Goal: Information Seeking & Learning: Find specific page/section

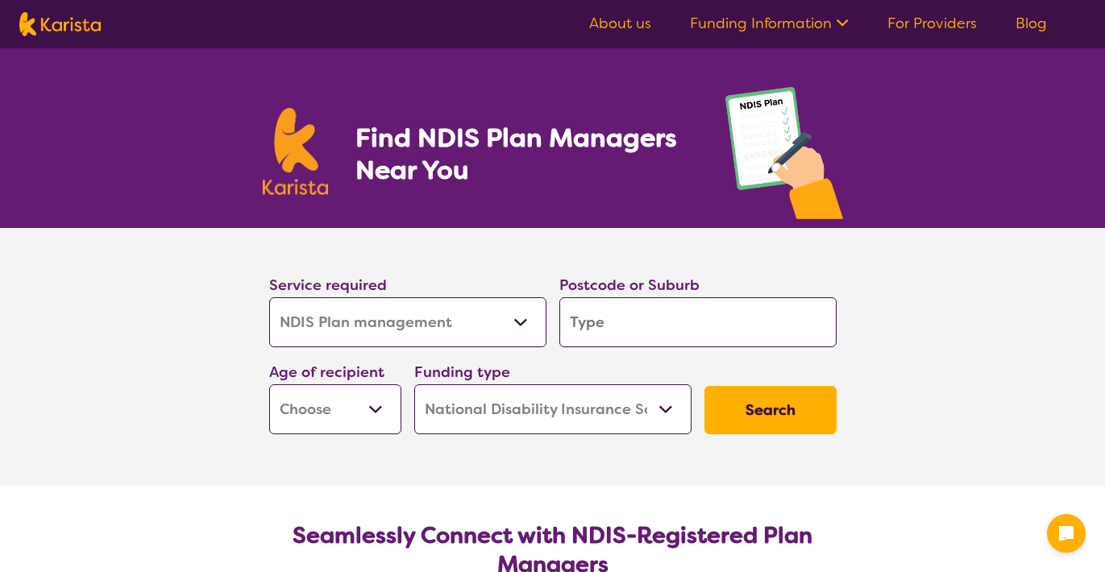
select select "NDIS Plan management"
select select "NDIS"
select select "NDIS Plan management"
select select "NDIS"
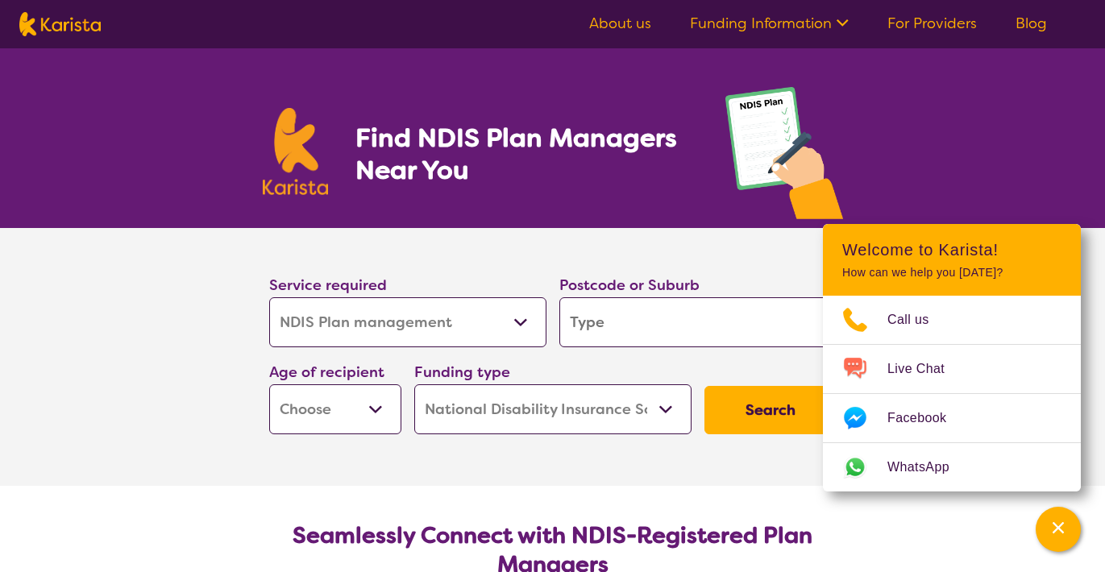
click at [629, 321] on input "search" at bounding box center [697, 322] width 277 height 50
type input "3"
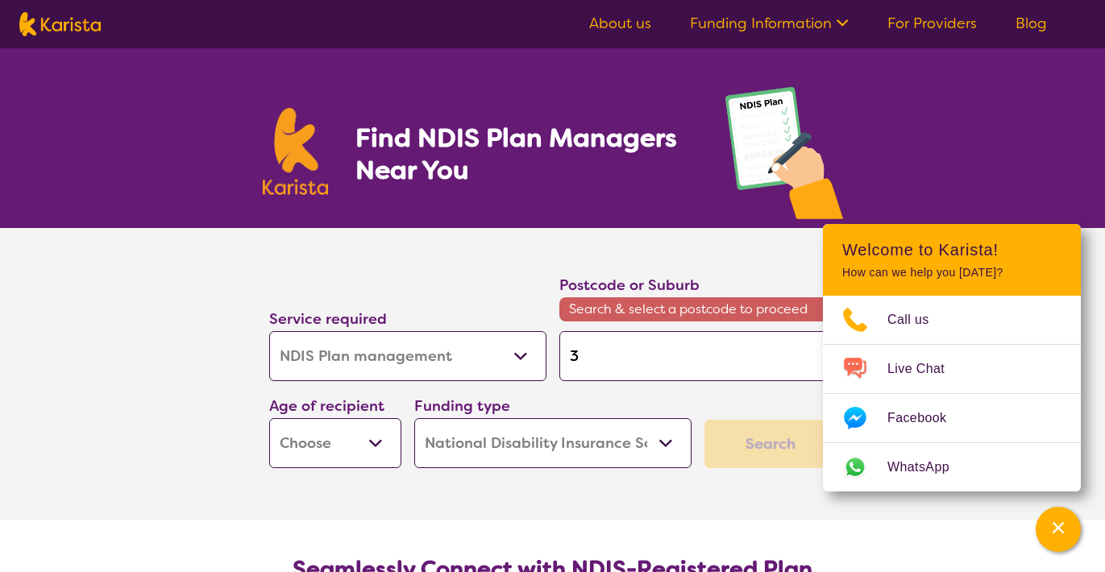
type input "30"
type input "308"
type input "3089"
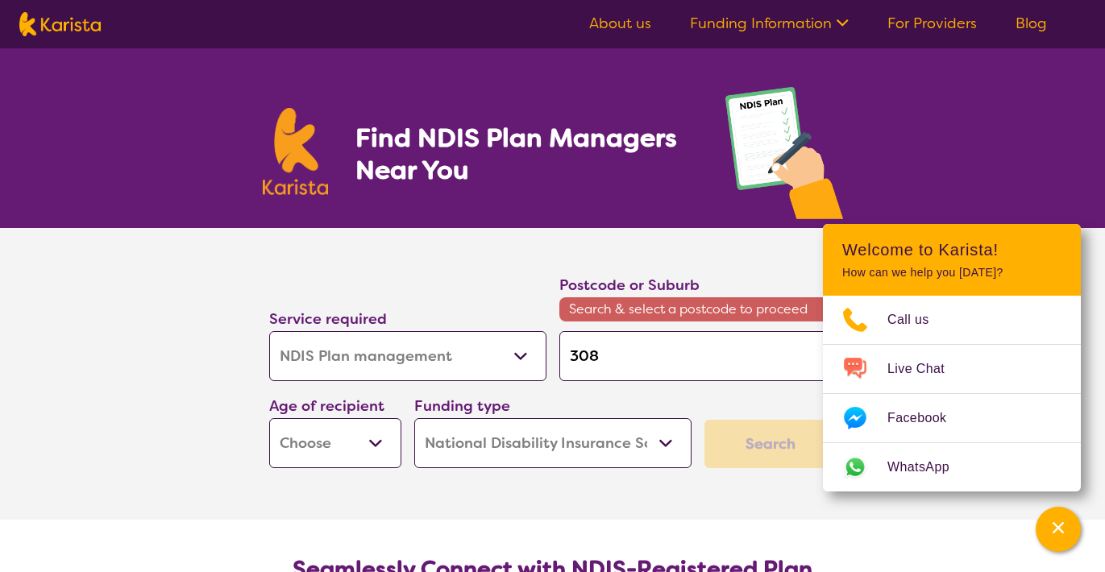
type input "3089"
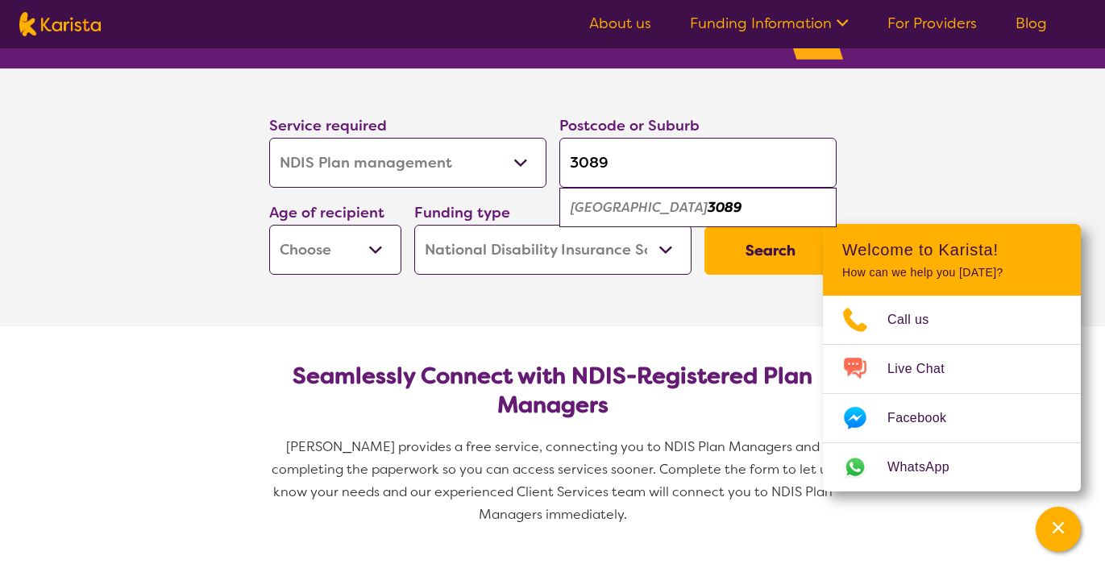
scroll to position [160, 0]
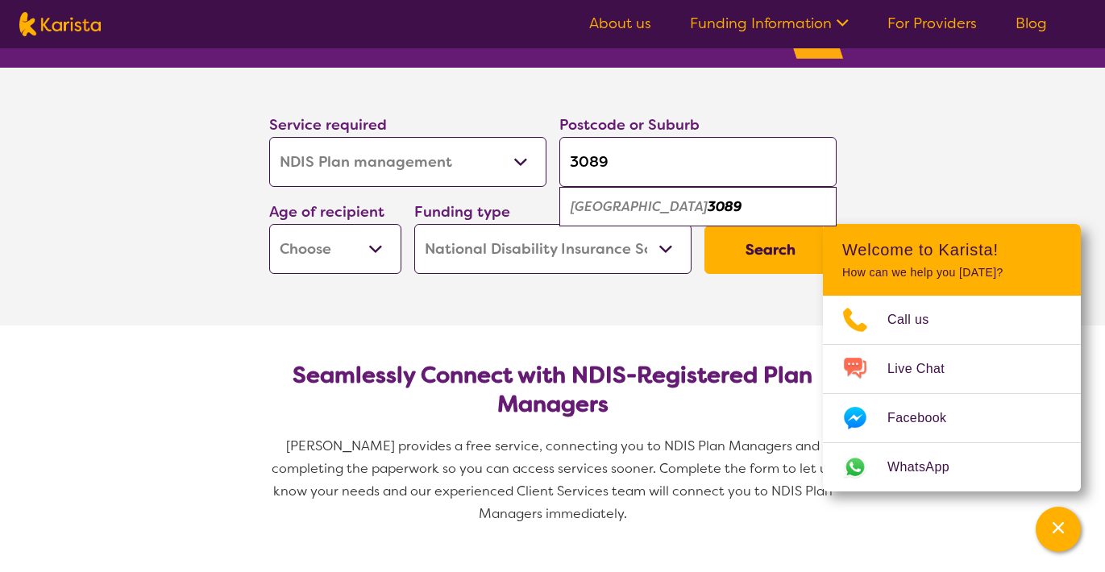
type input "3089"
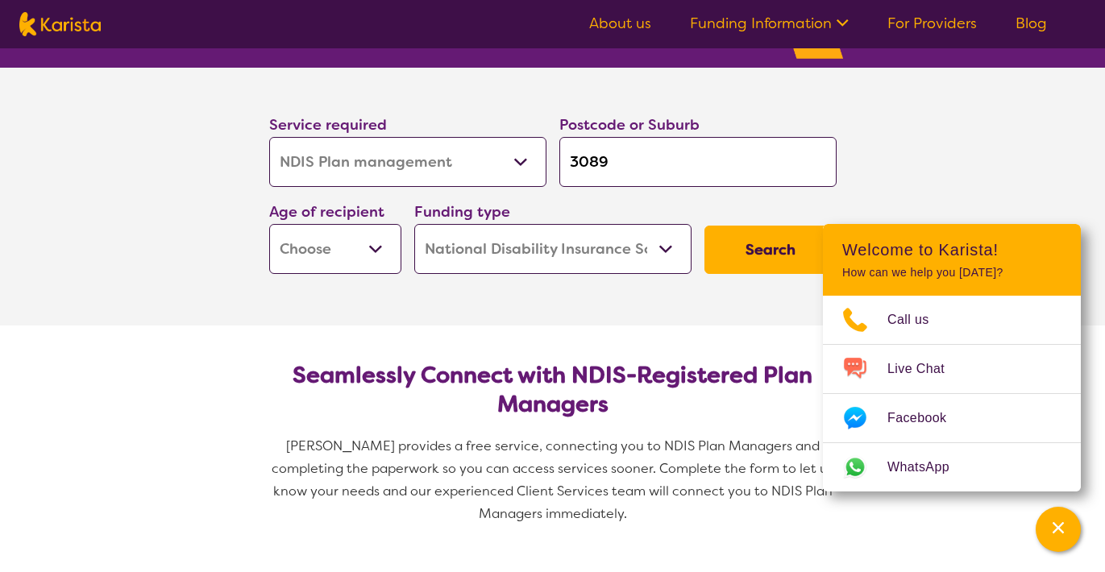
select select "EC"
click at [745, 259] on button "Search" at bounding box center [770, 250] width 132 height 48
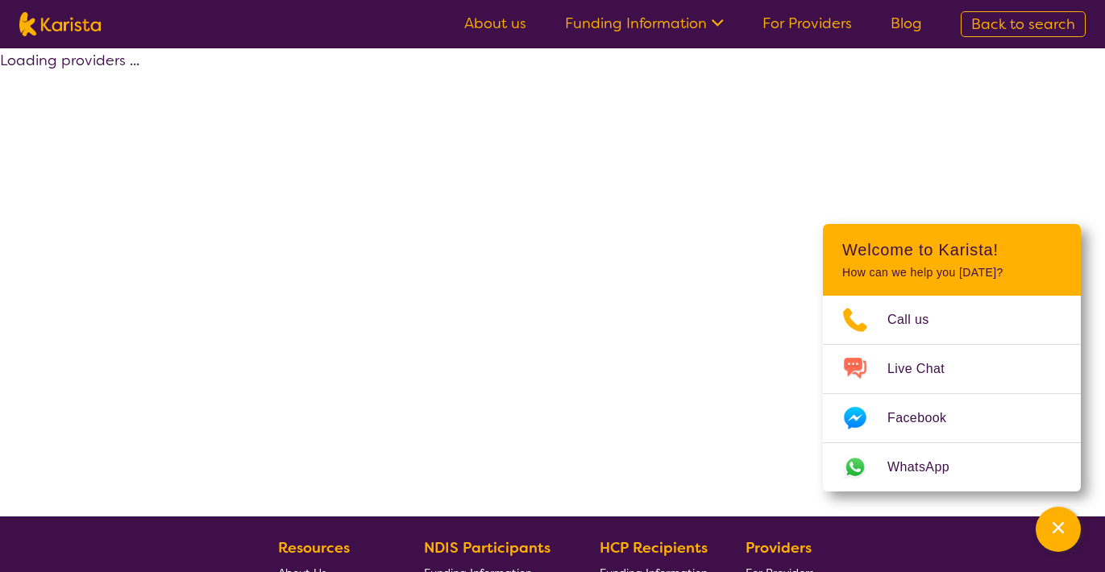
select select "by_score"
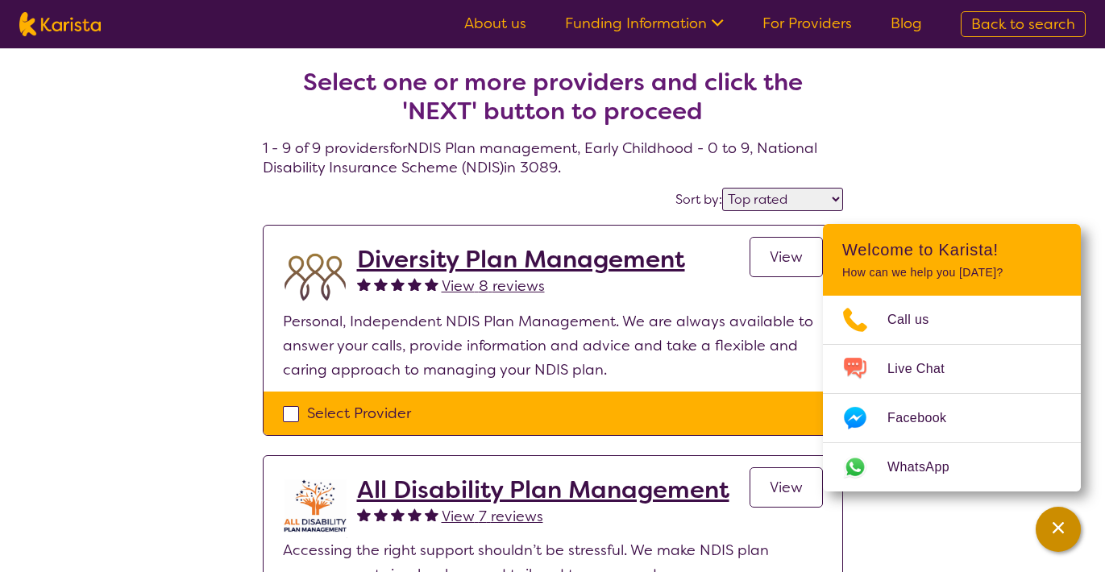
click at [1055, 523] on icon "Channel Menu" at bounding box center [1057, 527] width 11 height 11
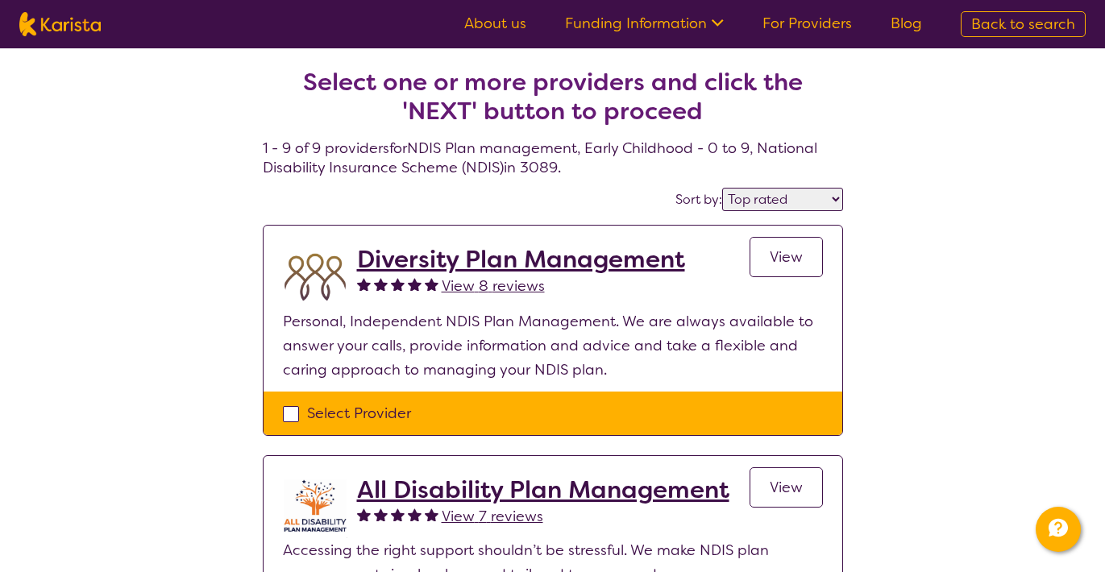
select select "NDIS Plan management"
select select "EC"
select select "NDIS"
select select "NDIS Plan management"
select select "EC"
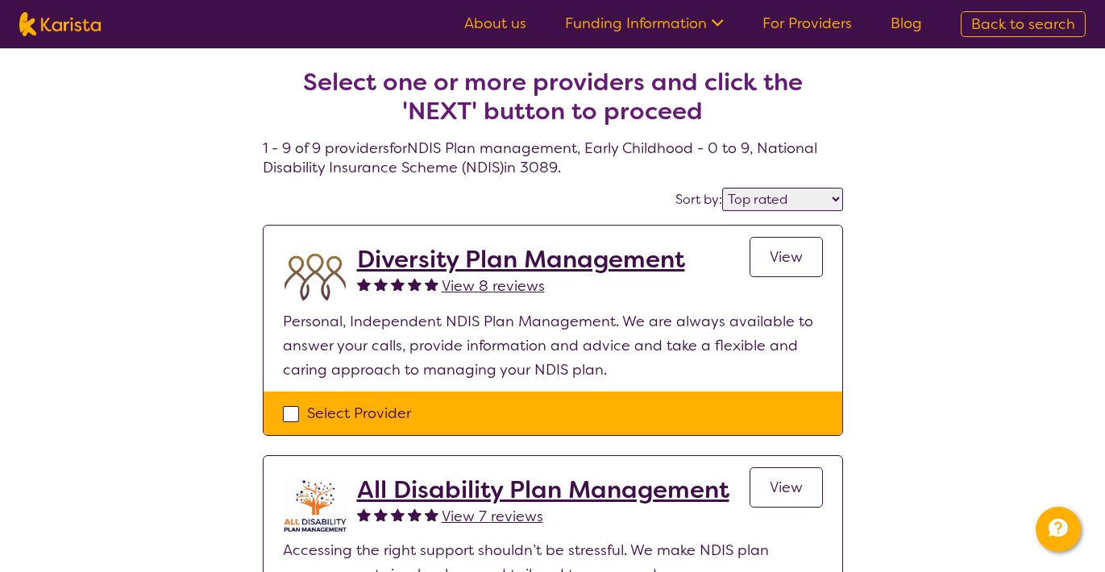
select select "NDIS"
